Goal: Task Accomplishment & Management: Use online tool/utility

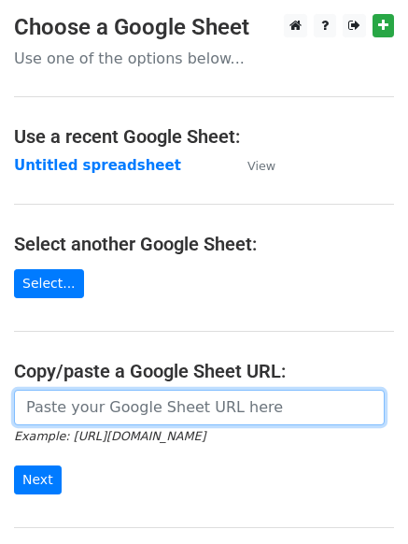
click at [84, 416] on input "url" at bounding box center [199, 407] width 371 height 35
paste input "[URL][DOMAIN_NAME]"
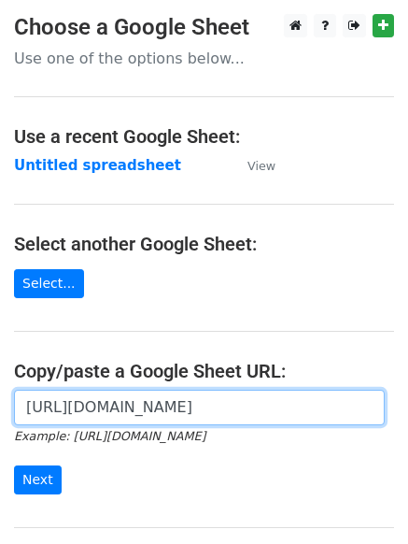
scroll to position [0, 433]
type input "[URL][DOMAIN_NAME]"
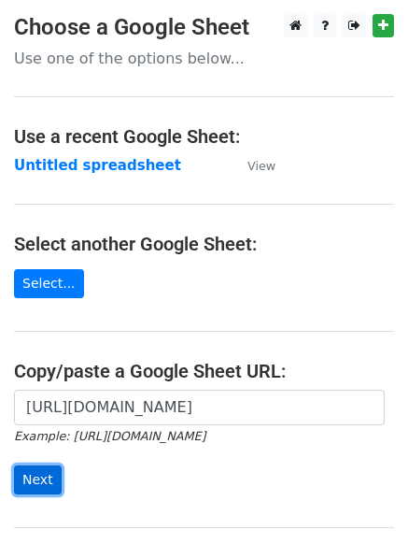
click at [34, 475] on input "Next" at bounding box center [38, 479] width 48 height 29
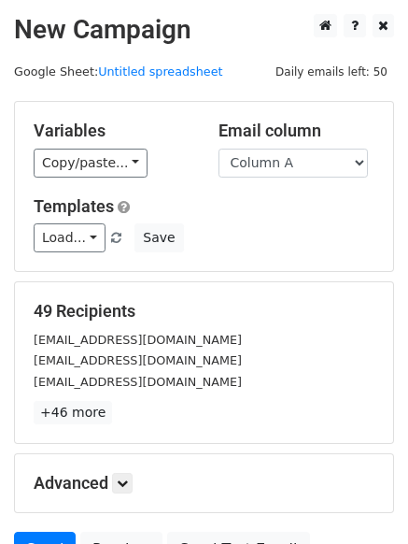
scroll to position [118, 0]
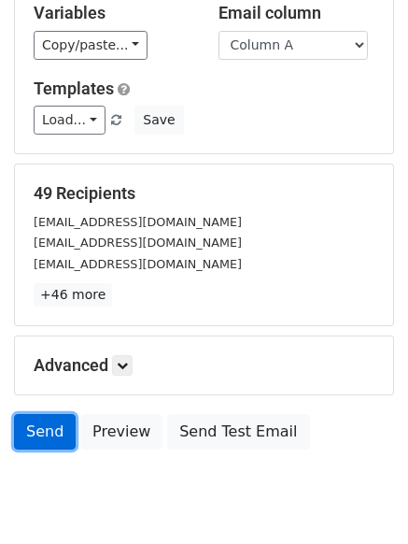
click at [37, 420] on link "Send" at bounding box center [45, 431] width 62 height 35
